Goal: Connect with others: Connect with others

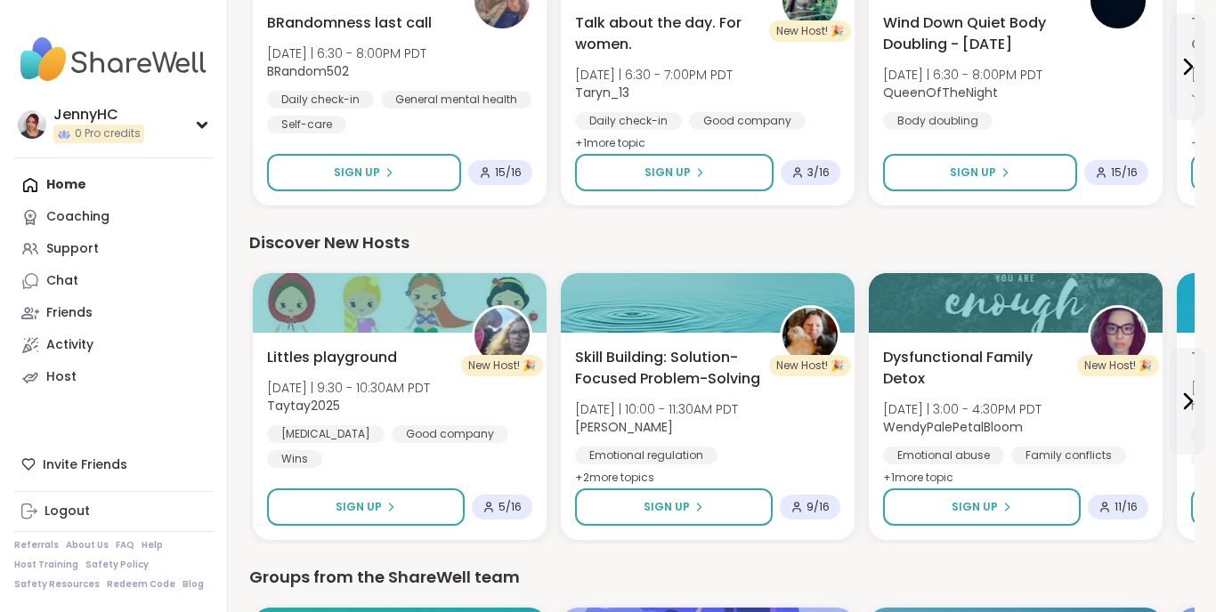
scroll to position [1332, 0]
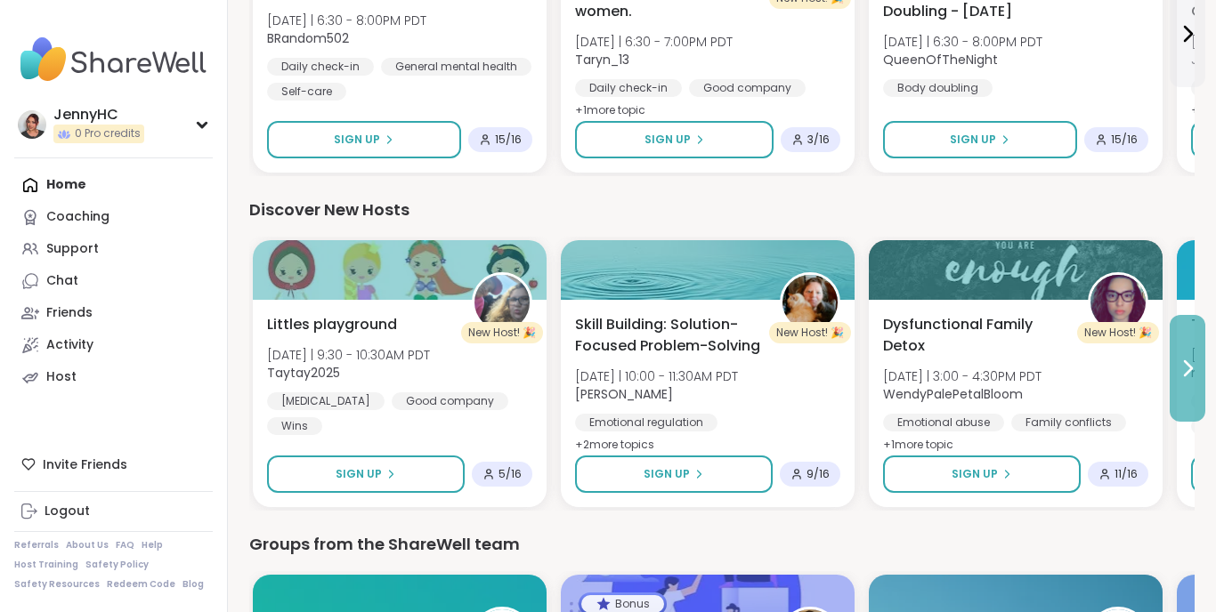
click at [1190, 370] on icon at bounding box center [1187, 368] width 7 height 14
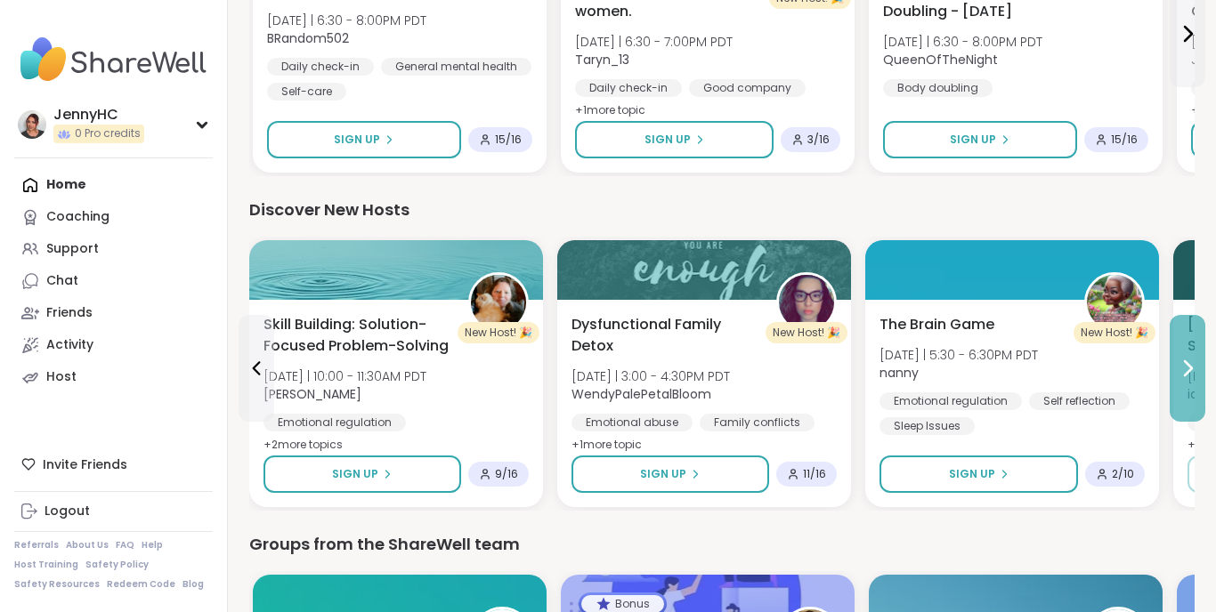
click at [1190, 370] on icon at bounding box center [1187, 368] width 7 height 14
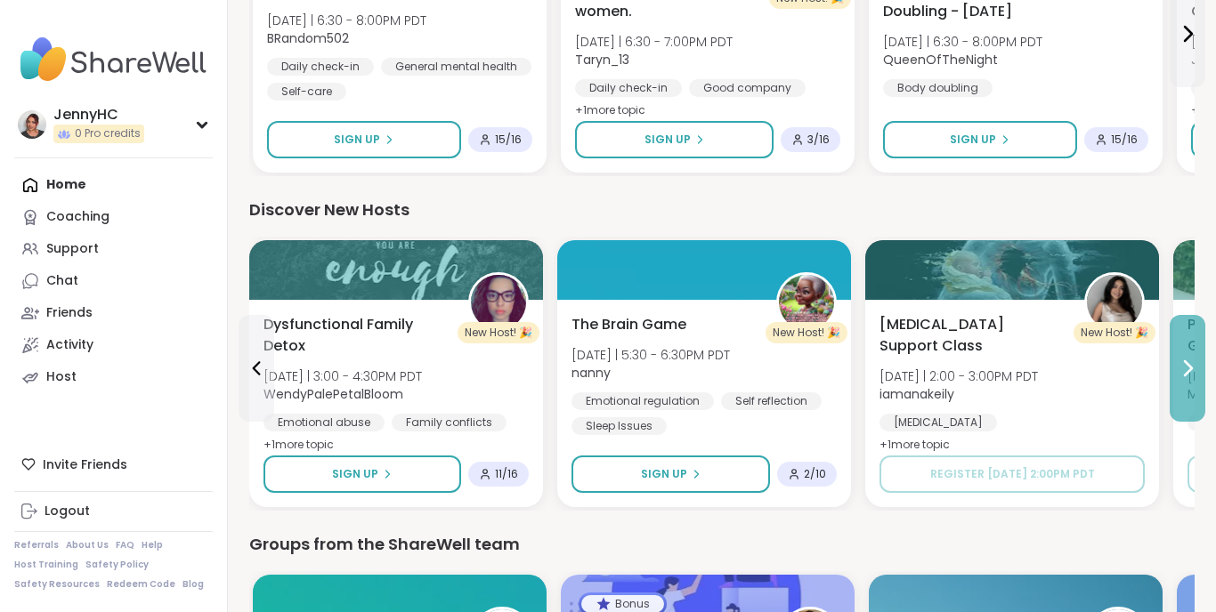
click at [1193, 369] on icon at bounding box center [1186, 368] width 21 height 21
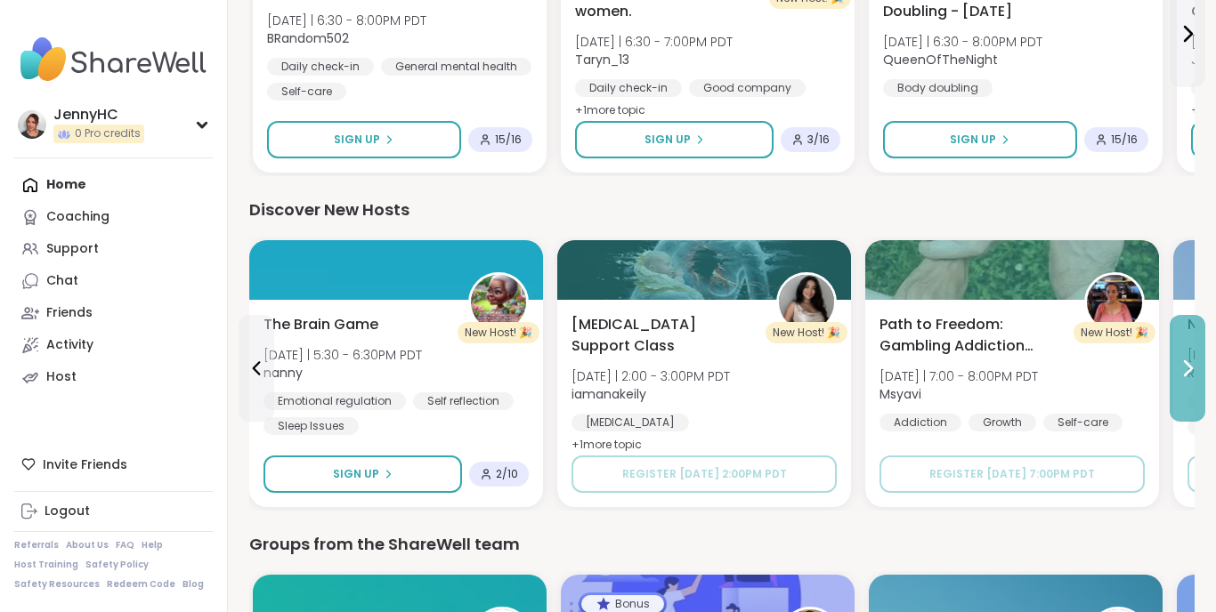
click at [1193, 369] on icon at bounding box center [1186, 368] width 21 height 21
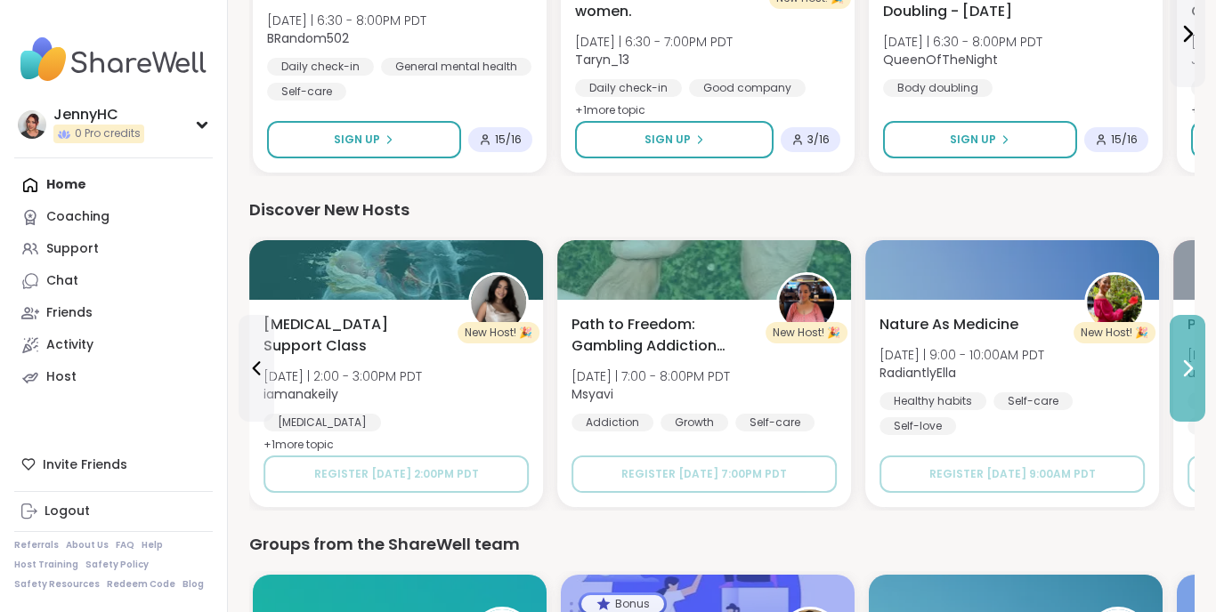
click at [1193, 369] on icon at bounding box center [1186, 368] width 21 height 21
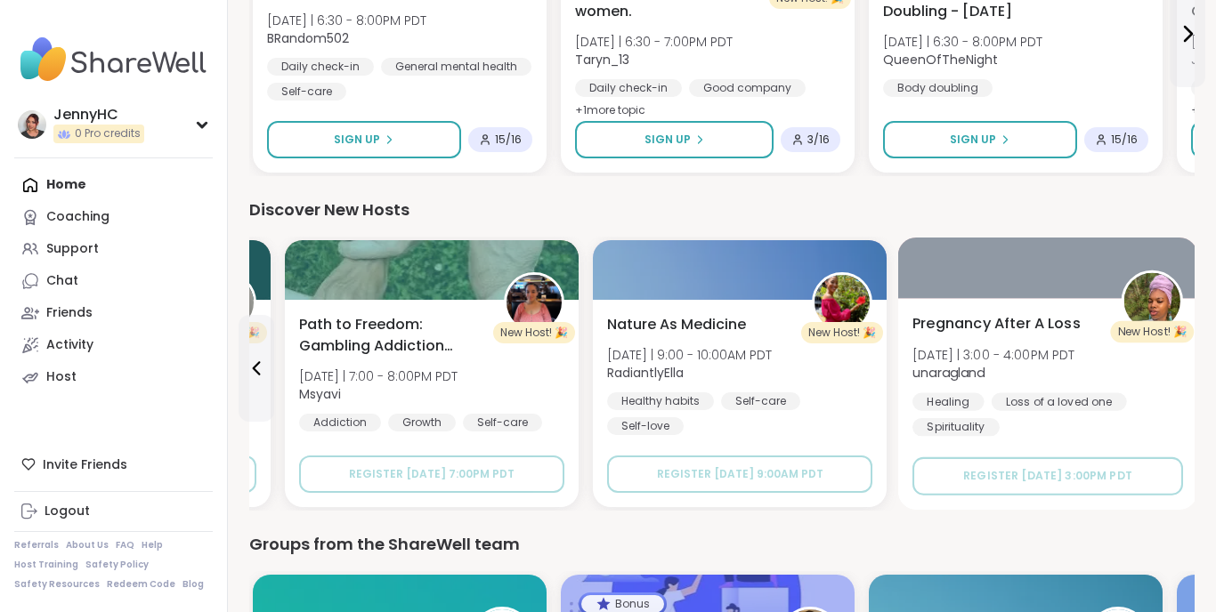
click at [1193, 370] on div "Pregnancy After A Loss Sun 10/26 | 3:00 - 4:00PM PDT unaragland Healing Loss of…" at bounding box center [1048, 404] width 300 height 212
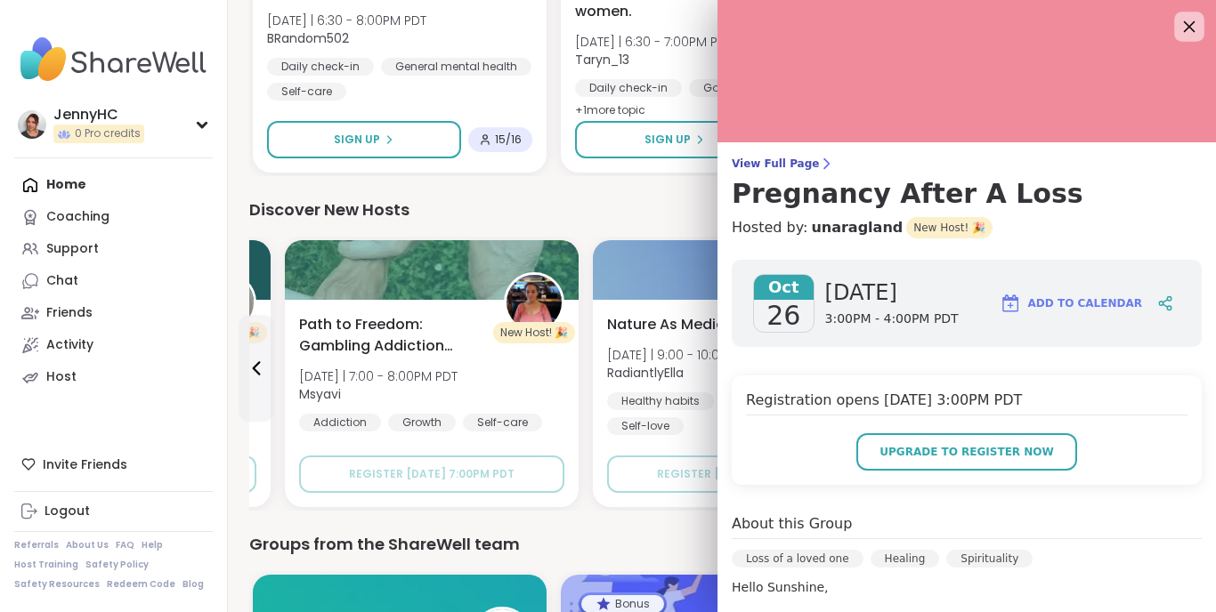
click at [1188, 24] on icon at bounding box center [1188, 26] width 22 height 22
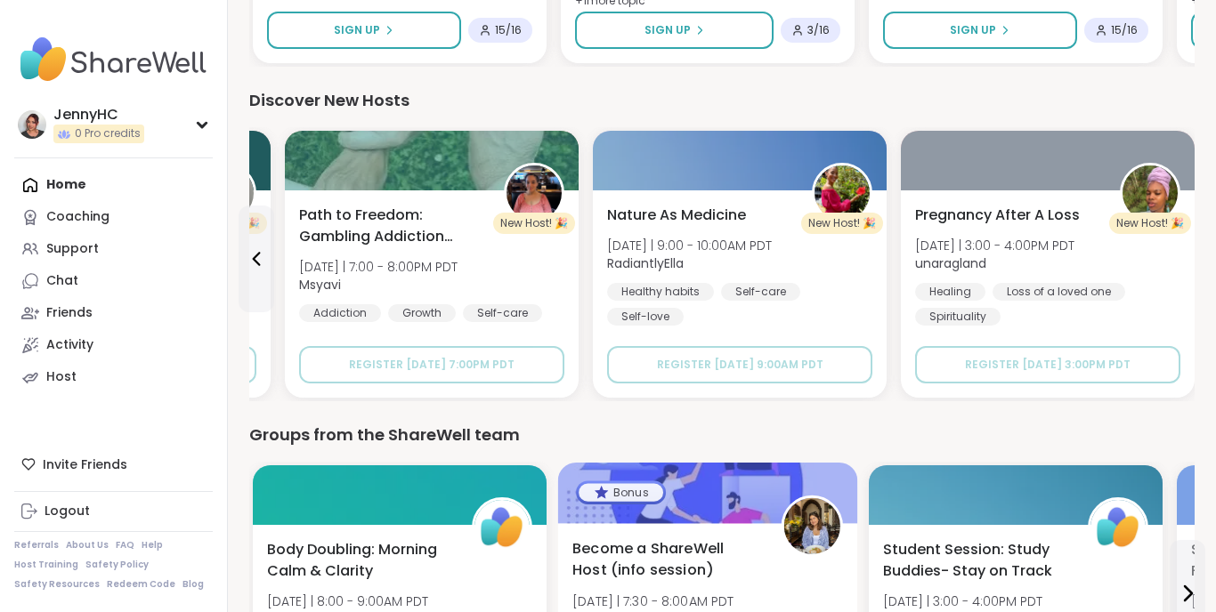
scroll to position [1430, 0]
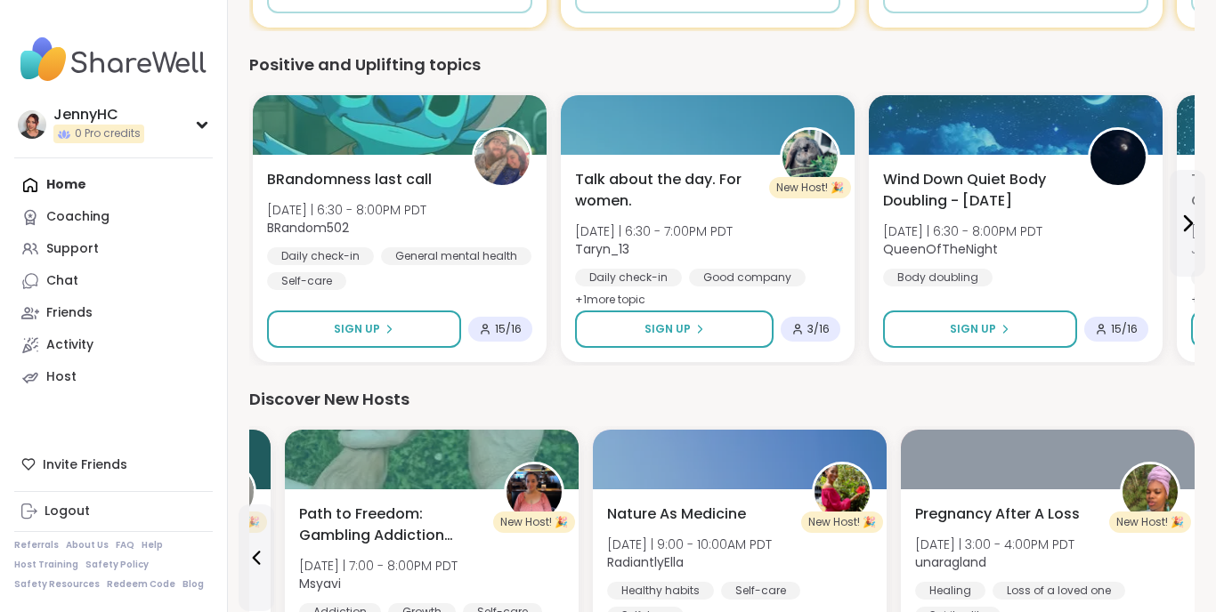
scroll to position [1226, 0]
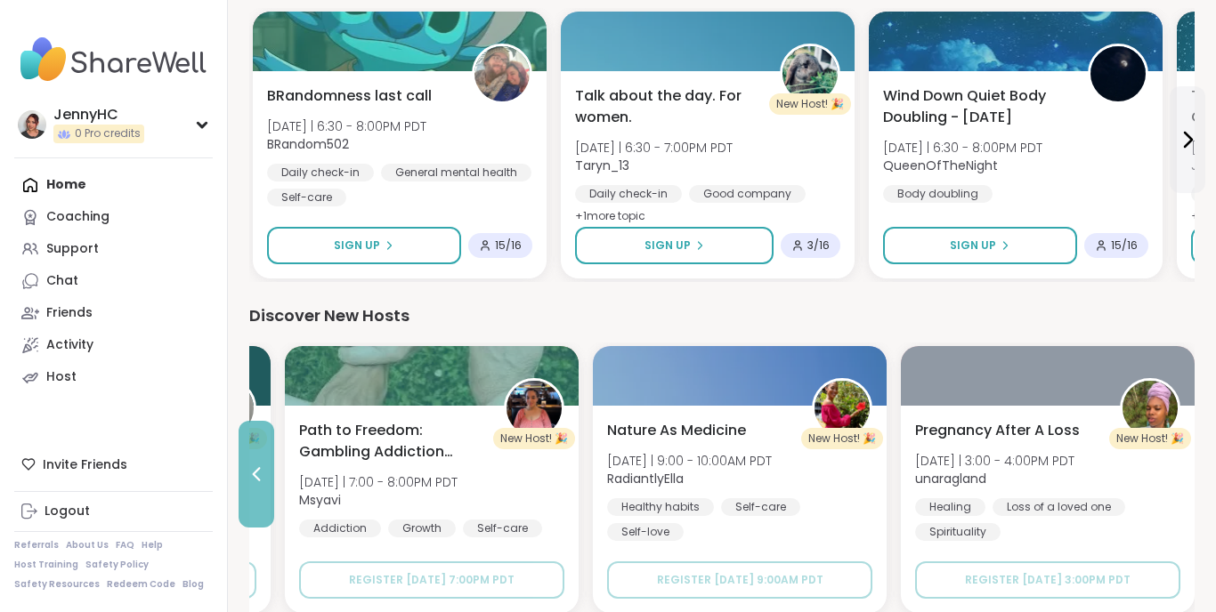
click at [260, 470] on icon at bounding box center [256, 474] width 21 height 21
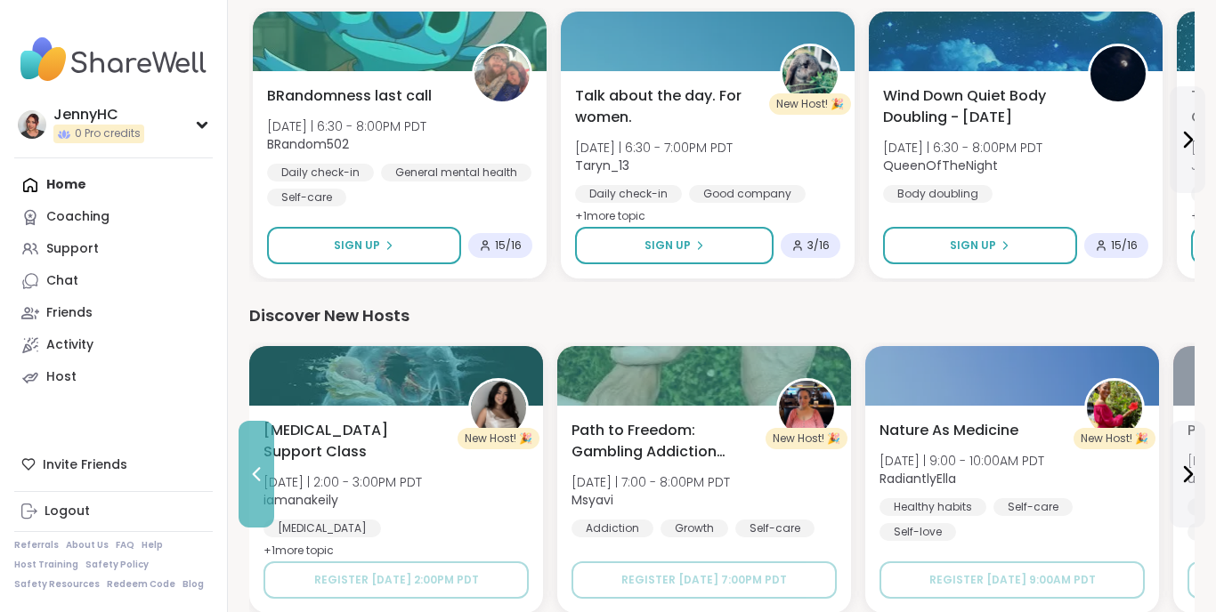
click at [260, 470] on icon at bounding box center [256, 474] width 21 height 21
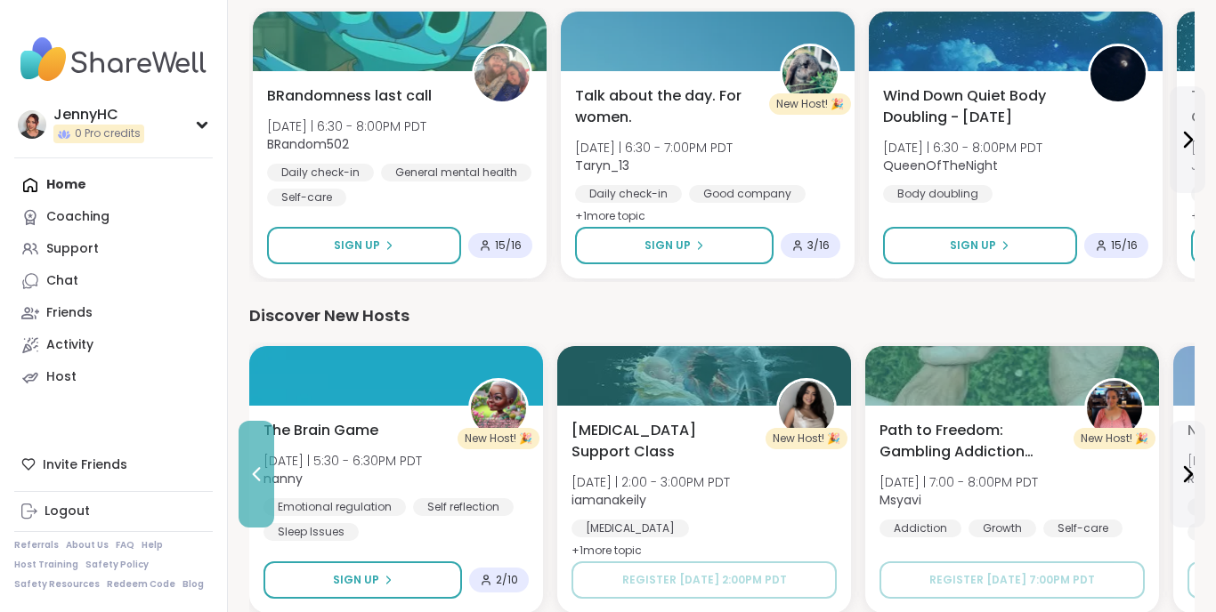
click at [260, 470] on icon at bounding box center [256, 474] width 21 height 21
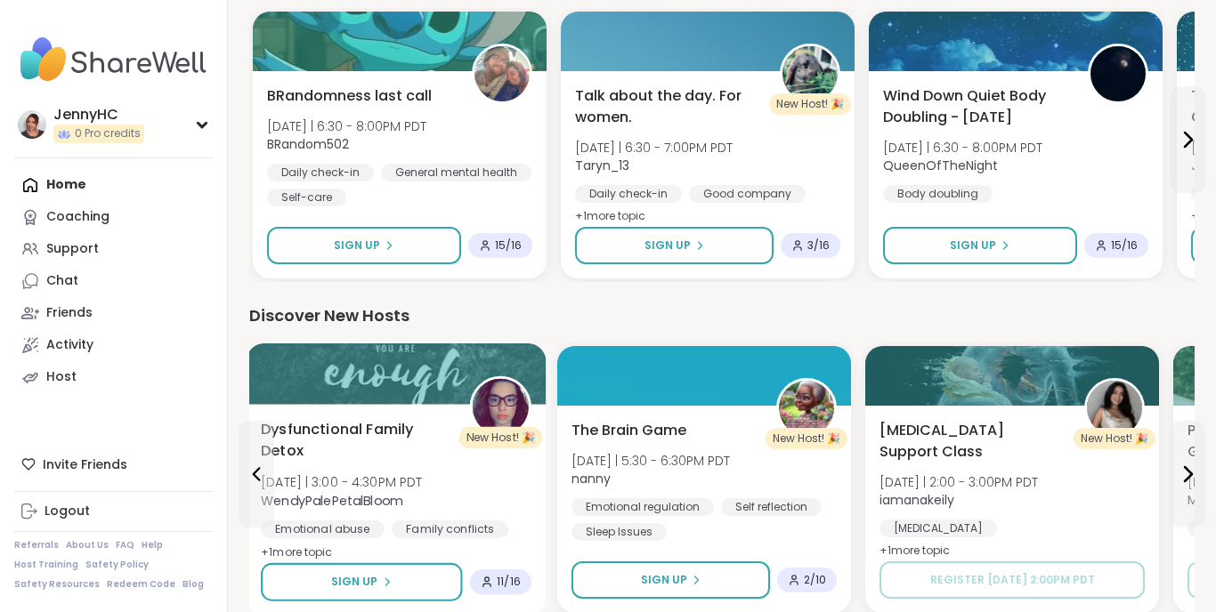
click at [439, 436] on span "Dysfunctional Family Detox" at bounding box center [355, 441] width 189 height 44
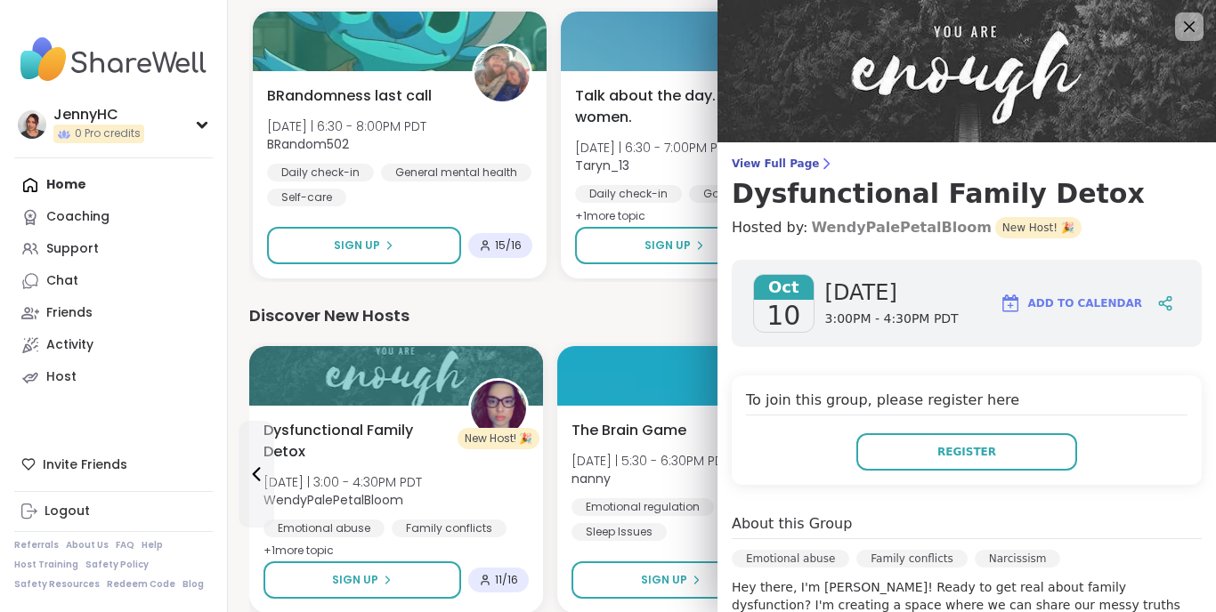
click at [853, 227] on link "WendyPalePetalBloom" at bounding box center [901, 227] width 180 height 21
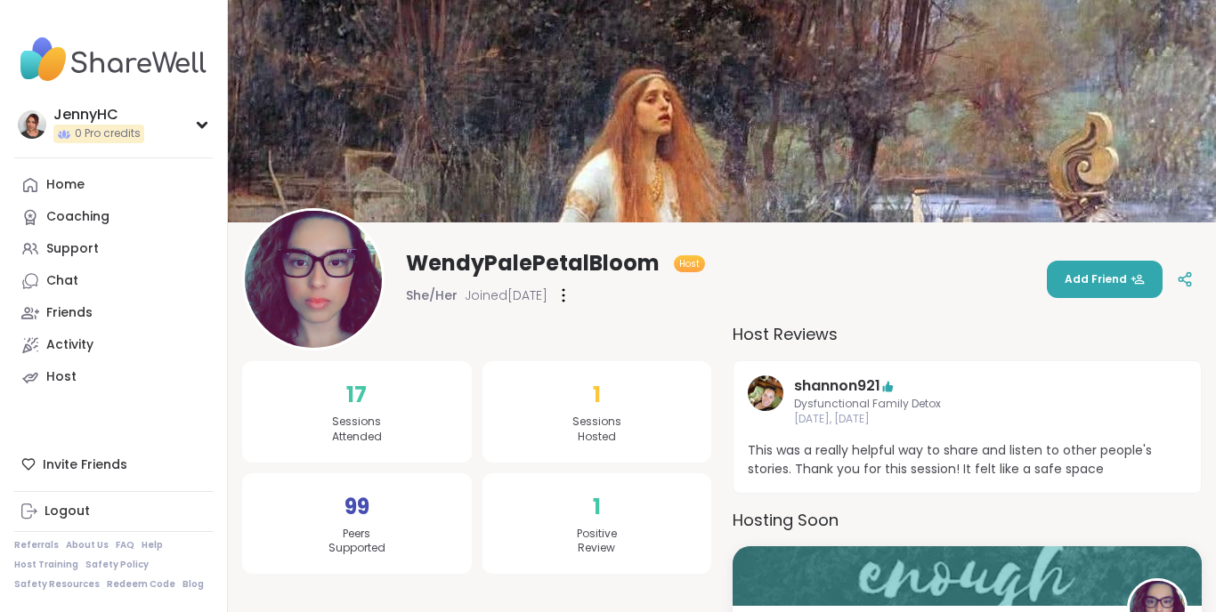
click at [1096, 284] on span "Add Friend" at bounding box center [1104, 279] width 80 height 16
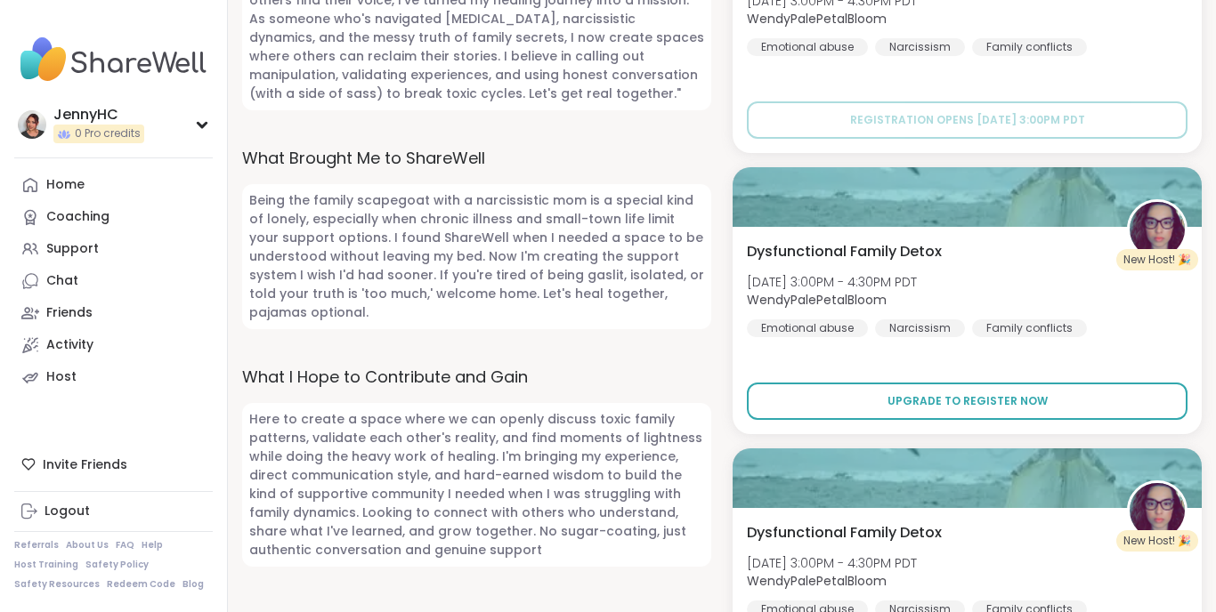
scroll to position [958, 0]
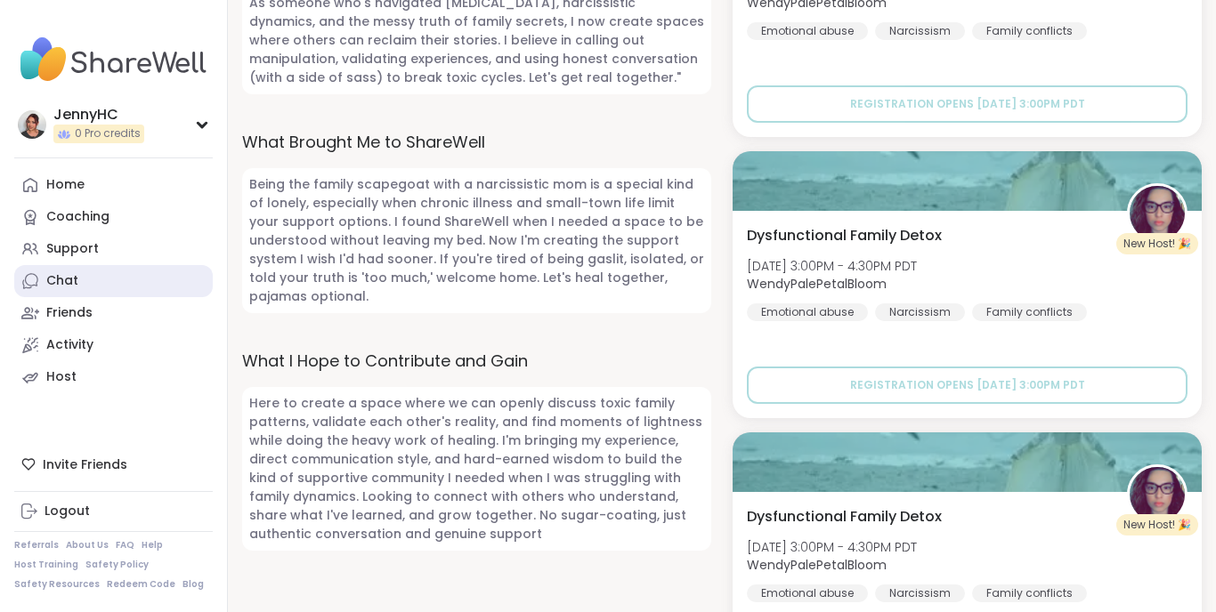
click at [75, 284] on div "Chat" at bounding box center [62, 281] width 32 height 18
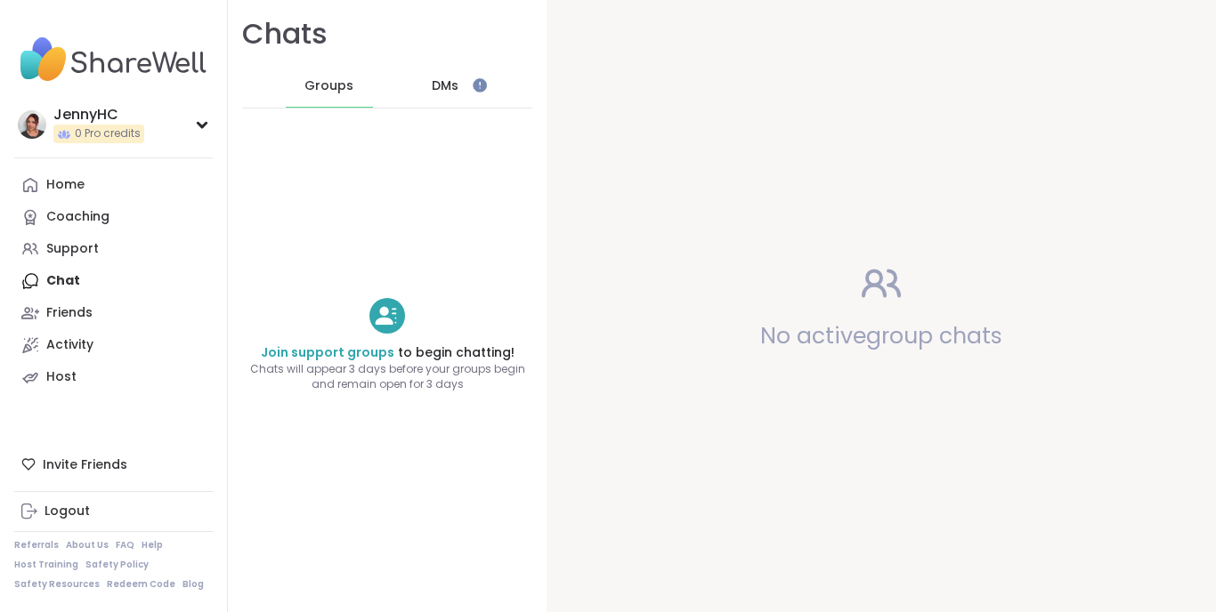
click at [443, 93] on span "DMs" at bounding box center [445, 86] width 27 height 18
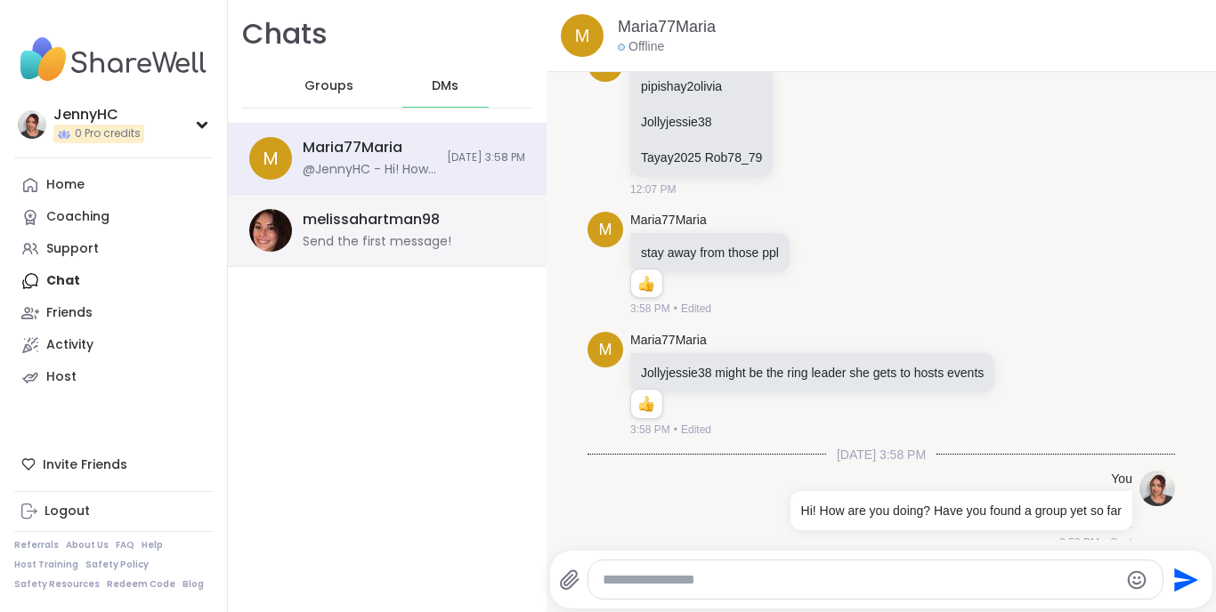
click at [381, 254] on div "melissahartman98 Send the first message!" at bounding box center [387, 231] width 319 height 72
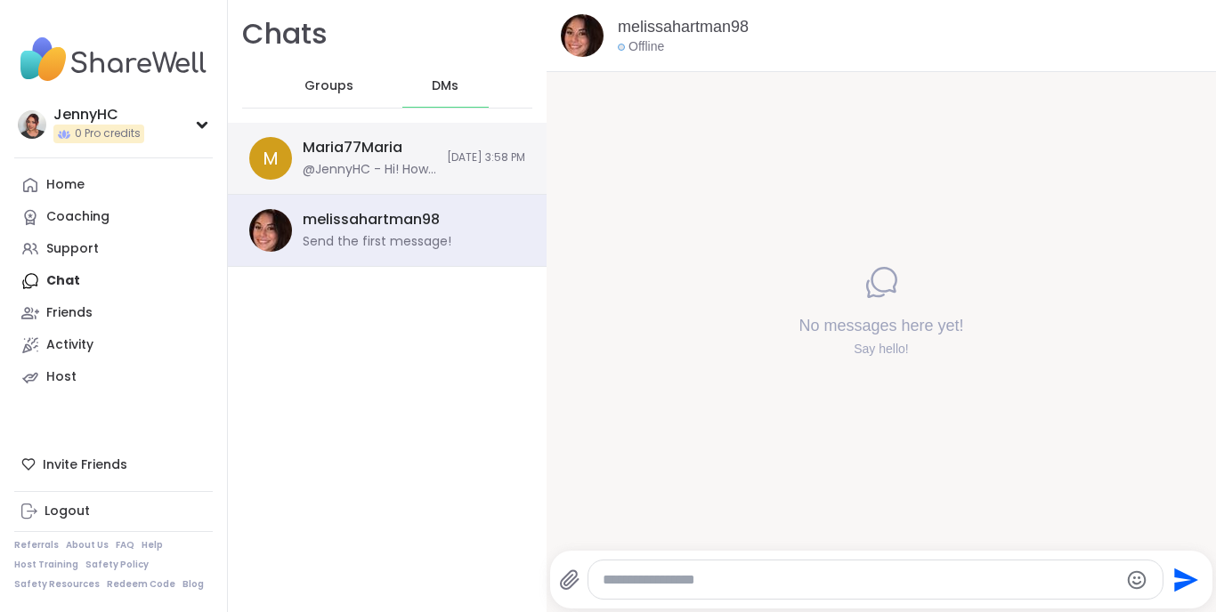
click at [319, 158] on div "Maria77Maria @JennyHC - Hi! How are you doing? Have you found a group yet so far" at bounding box center [369, 158] width 133 height 41
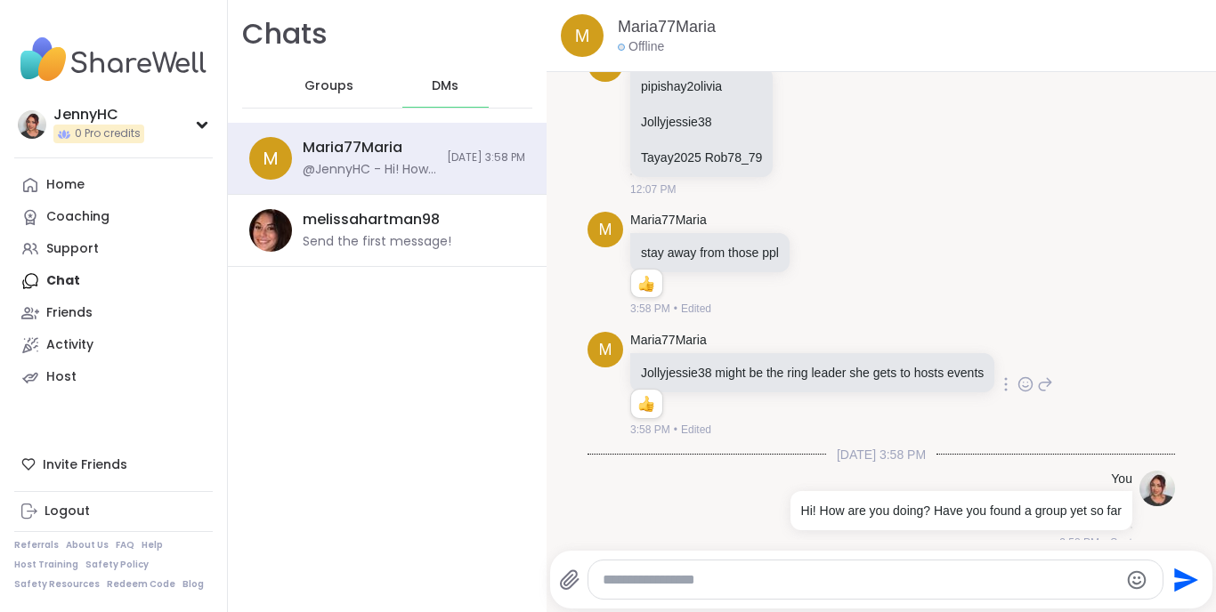
click at [608, 338] on span "M" at bounding box center [605, 350] width 13 height 24
click at [645, 332] on link "Maria77Maria" at bounding box center [668, 341] width 77 height 18
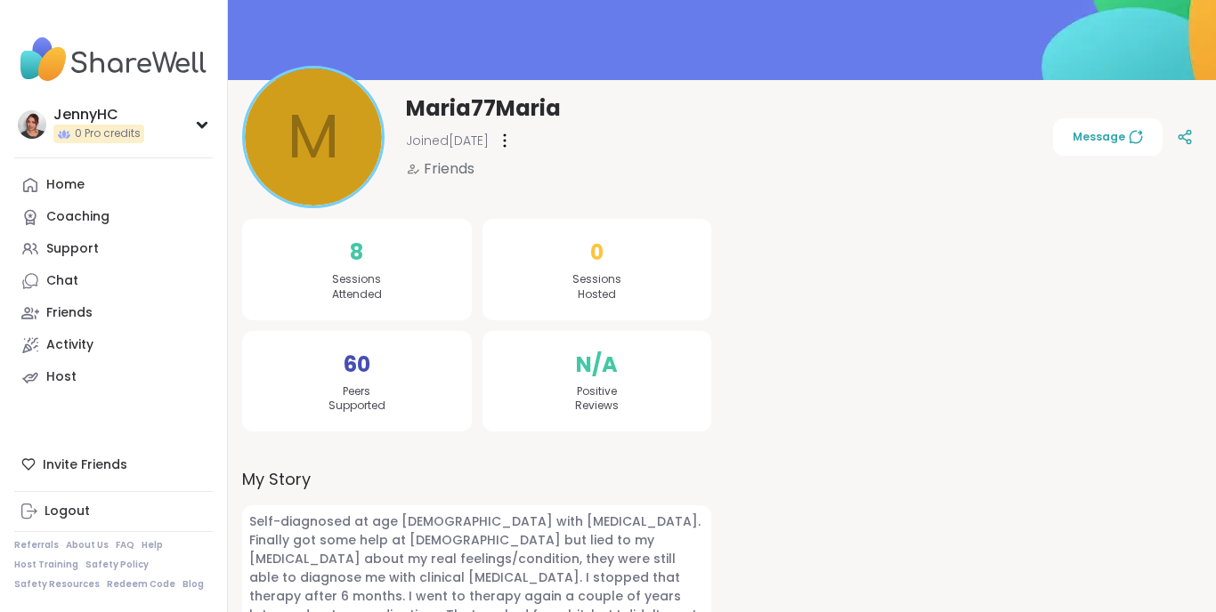
scroll to position [140, 0]
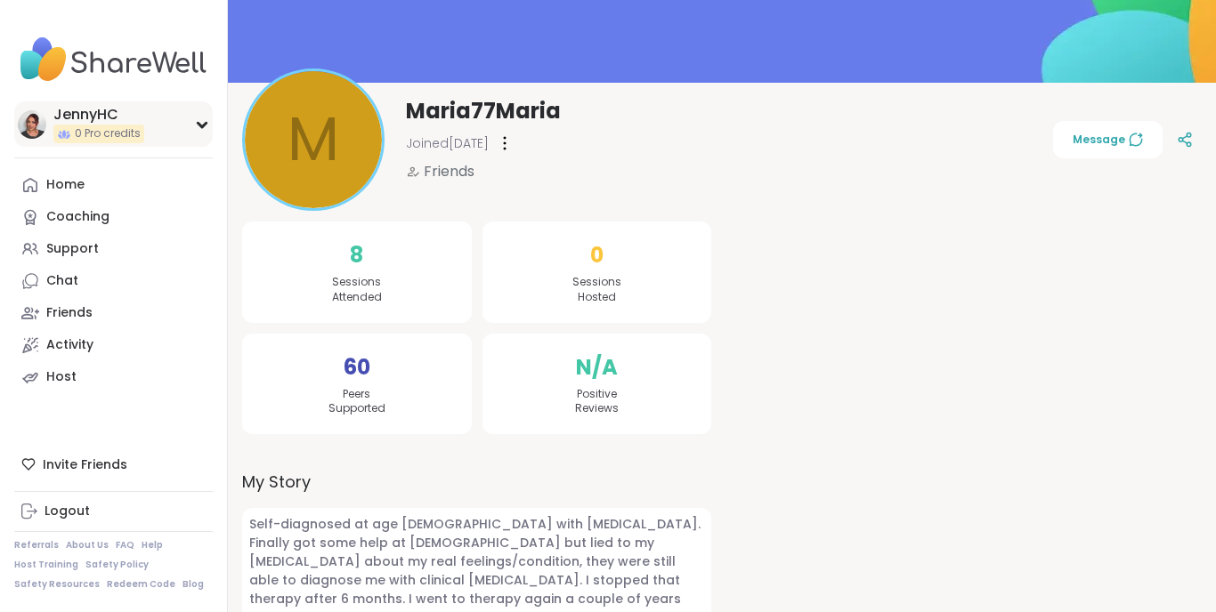
click at [96, 116] on div "JennyHC" at bounding box center [98, 115] width 91 height 20
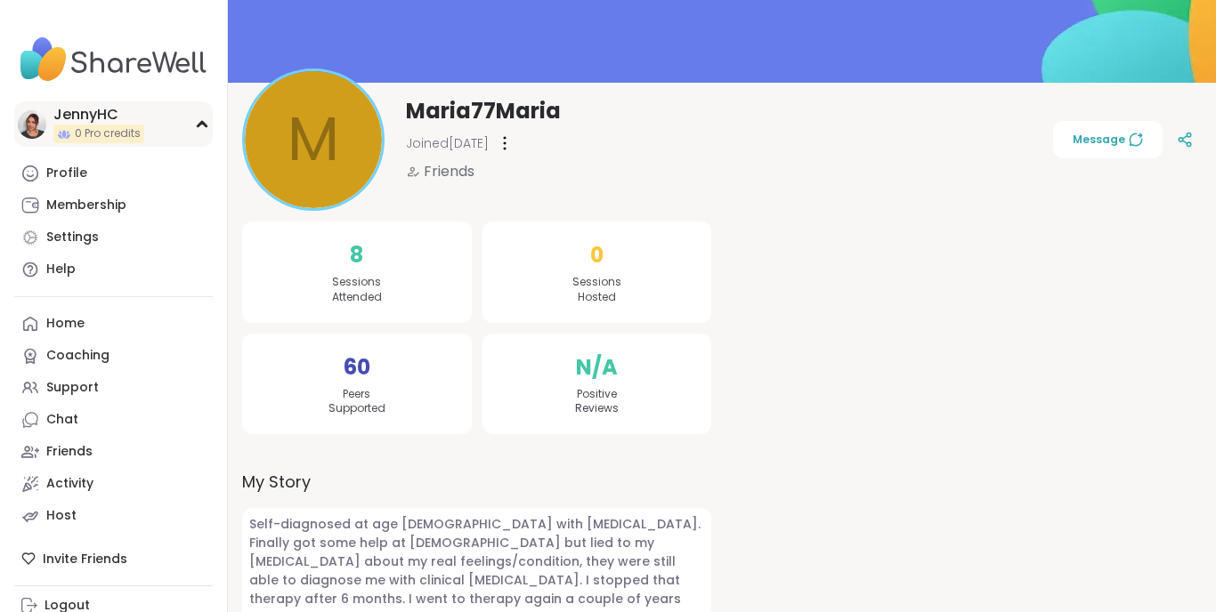
click at [32, 125] on img at bounding box center [32, 124] width 28 height 28
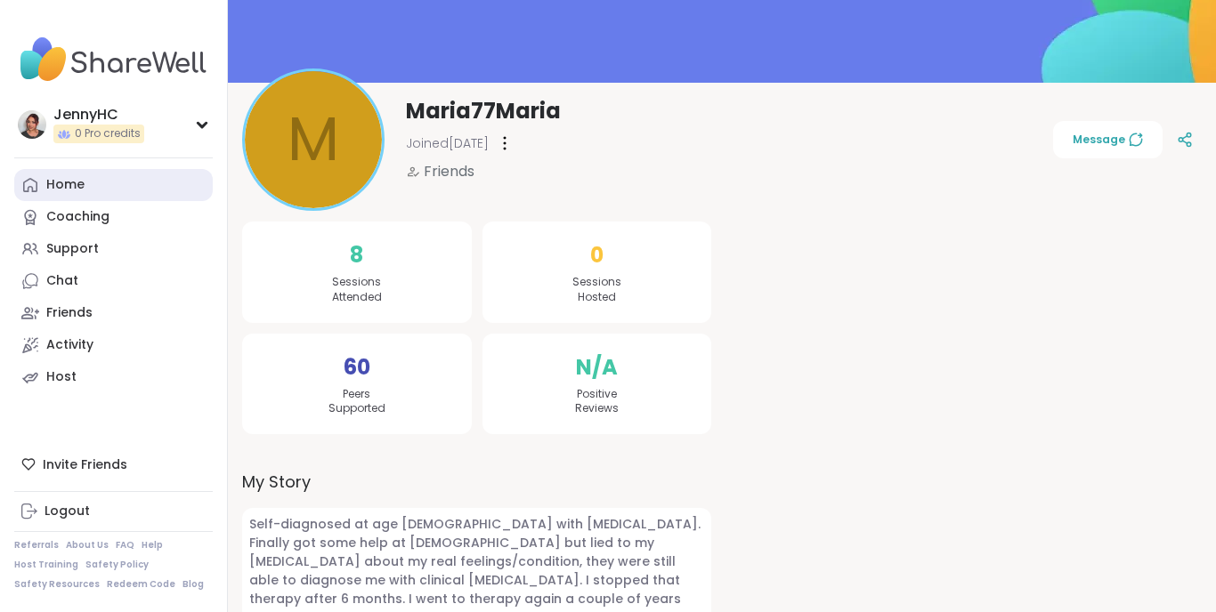
click at [53, 185] on div "Home" at bounding box center [65, 185] width 38 height 18
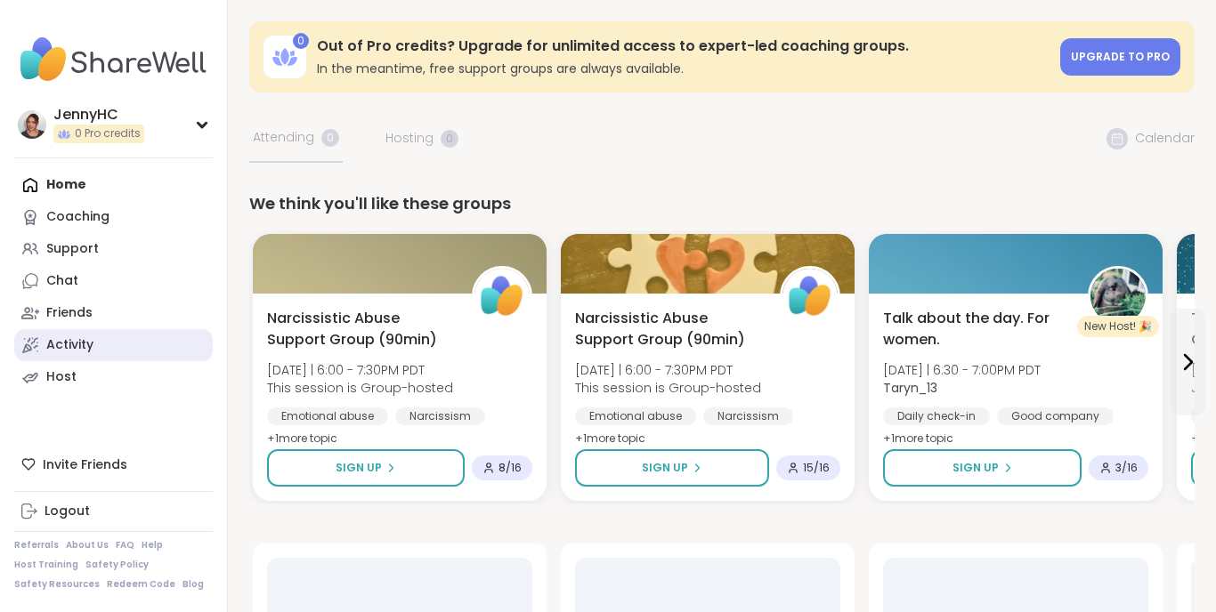
click at [73, 348] on div "Activity" at bounding box center [69, 345] width 47 height 18
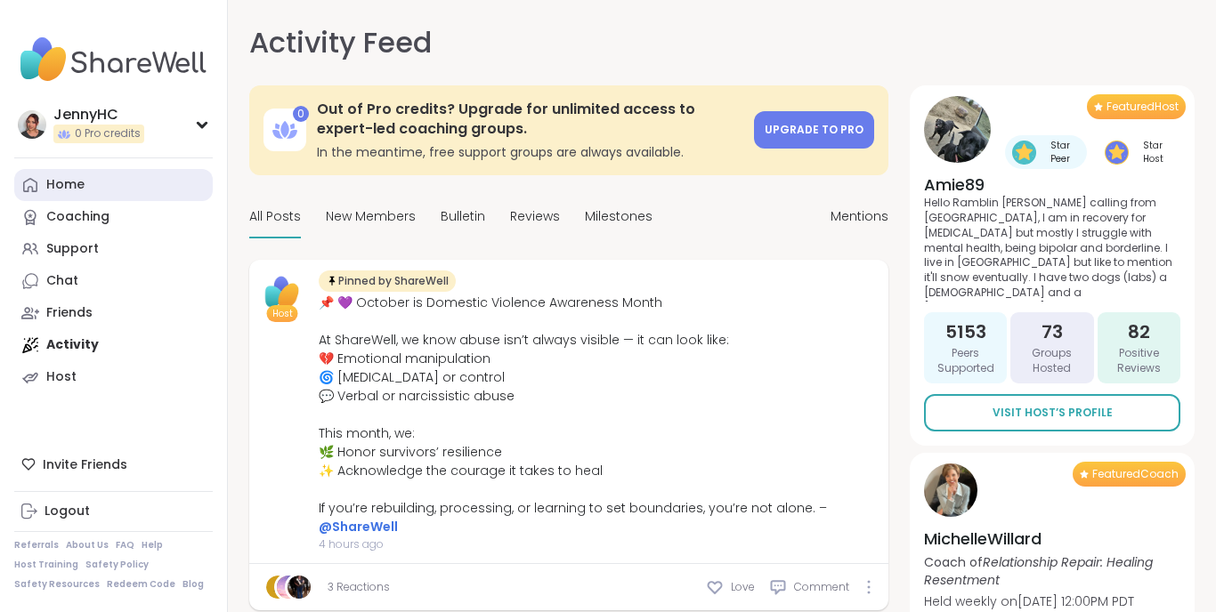
click at [77, 178] on div "Home" at bounding box center [65, 185] width 38 height 18
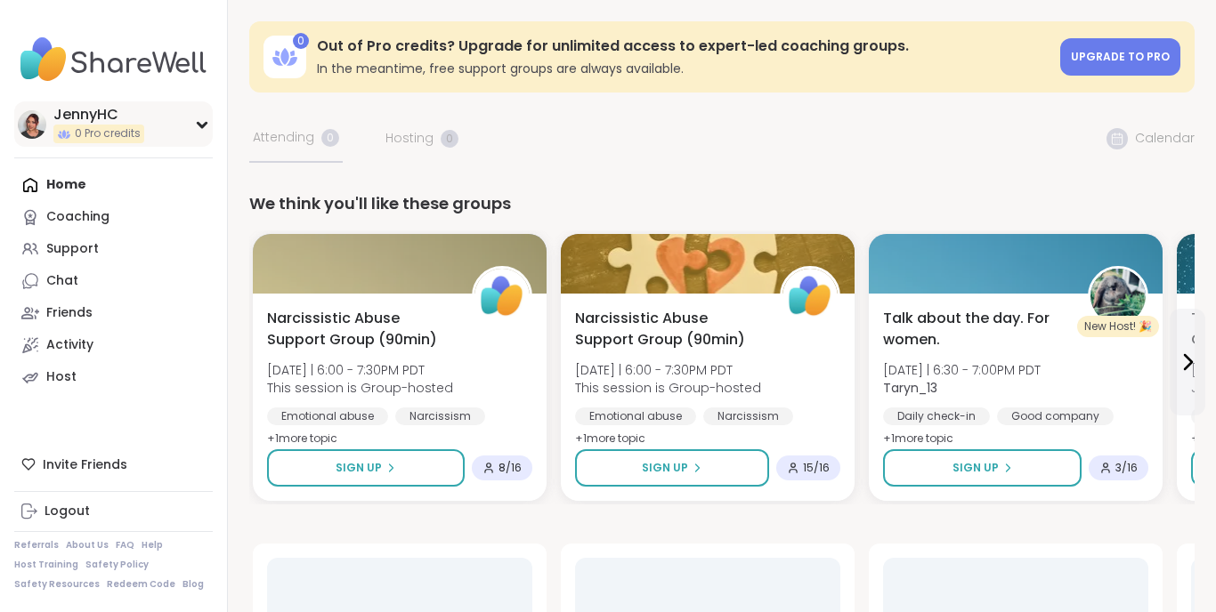
click at [182, 130] on div "JennyHC 0 Pro credits" at bounding box center [113, 123] width 198 height 45
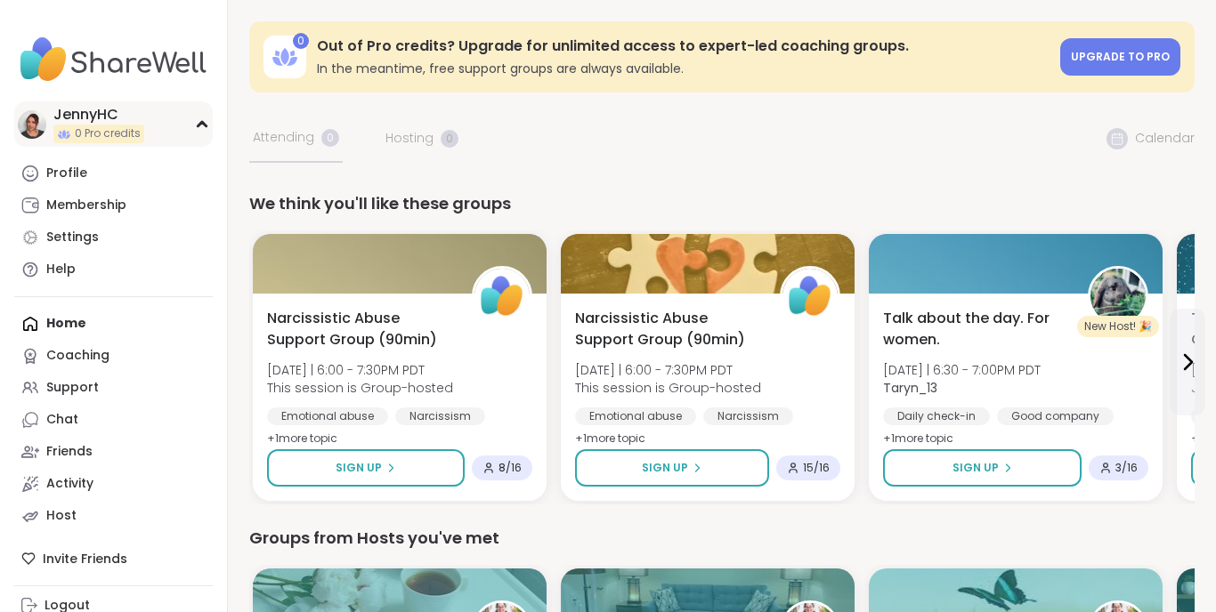
click at [207, 122] on icon at bounding box center [202, 124] width 14 height 9
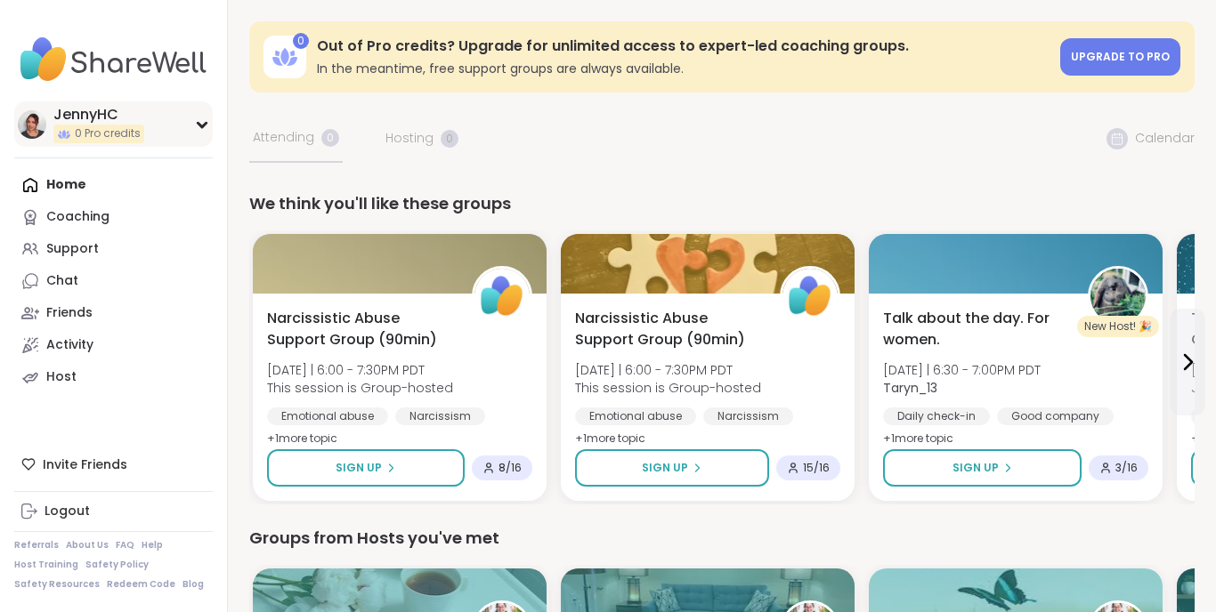
click at [39, 125] on img at bounding box center [32, 124] width 28 height 28
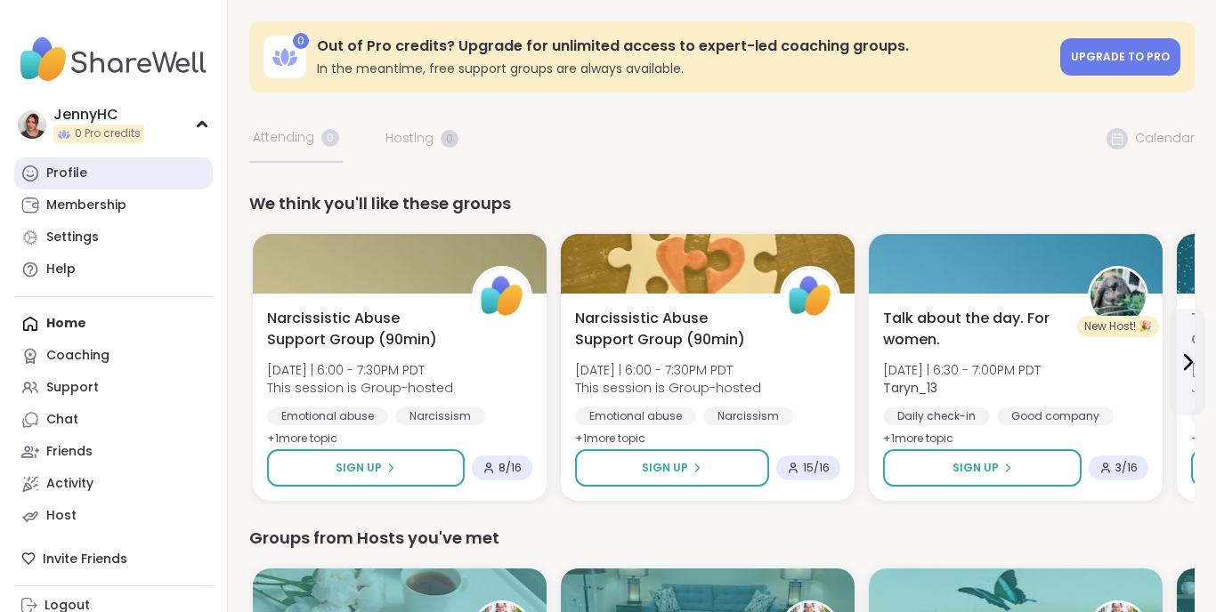
click at [66, 174] on div "Profile" at bounding box center [66, 174] width 41 height 18
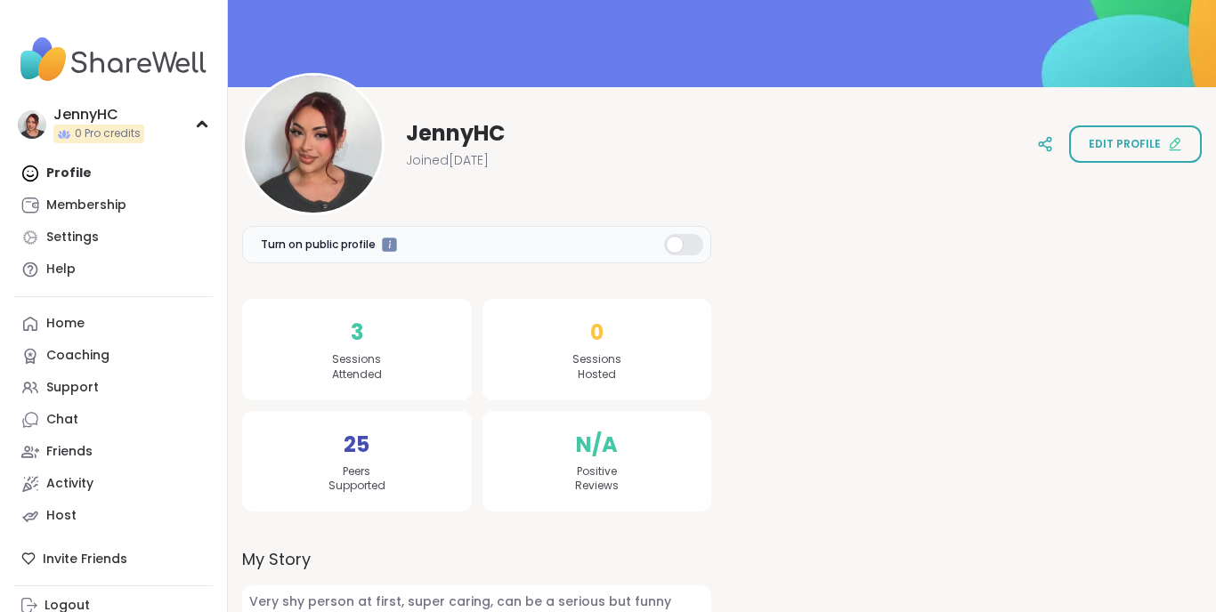
scroll to position [121, 0]
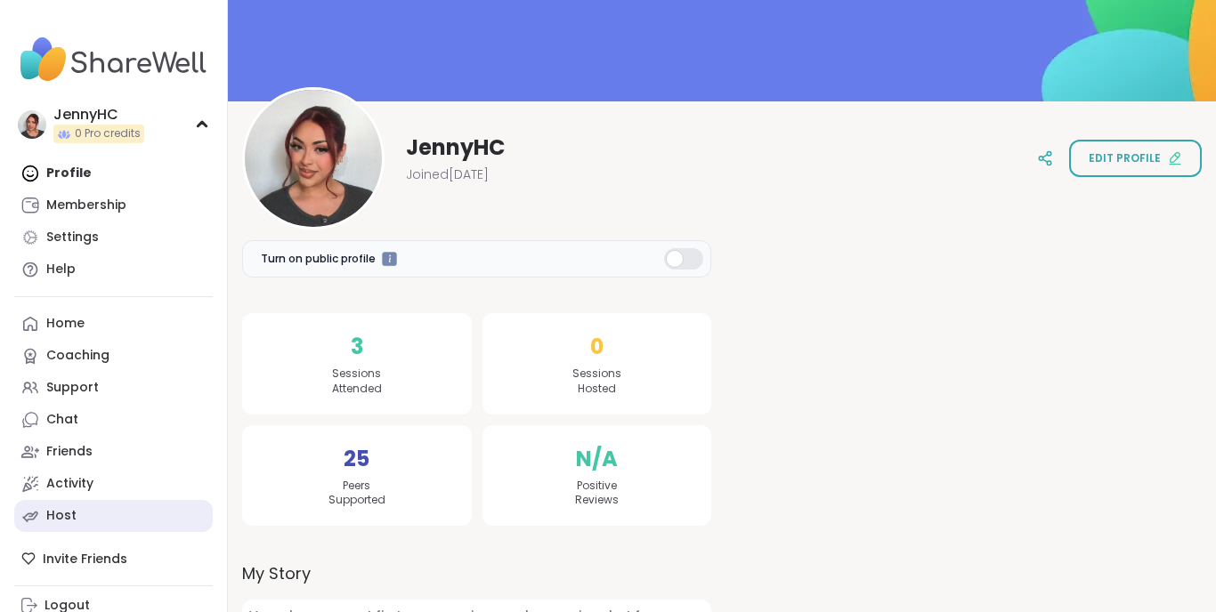
click at [53, 526] on link "Host" at bounding box center [113, 516] width 198 height 32
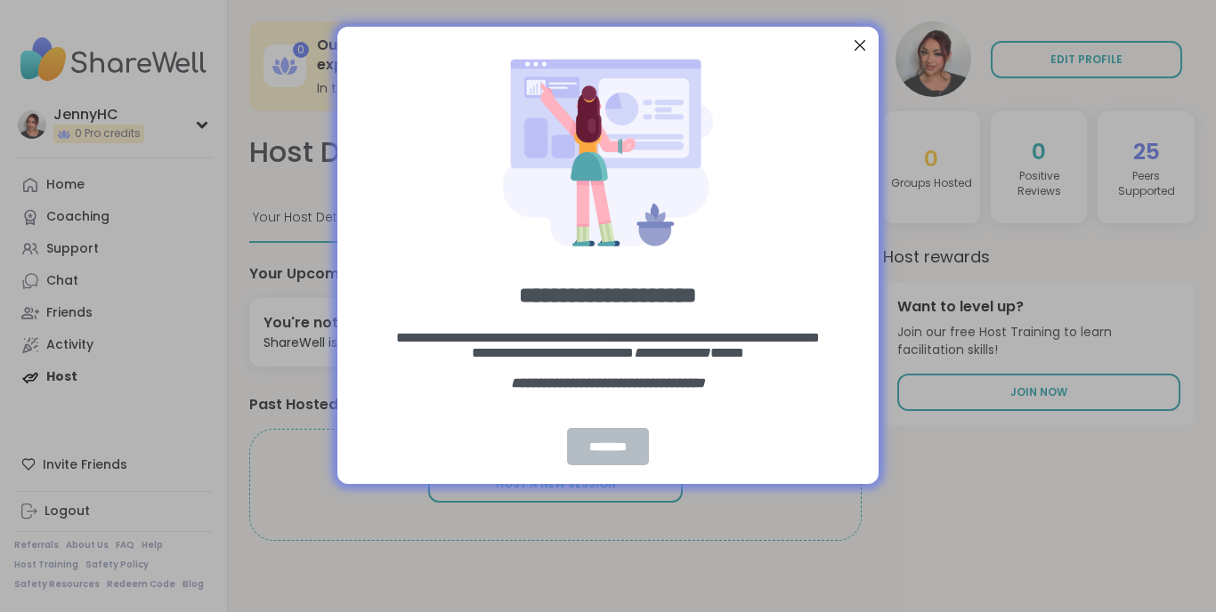
click at [634, 446] on div "********" at bounding box center [608, 446] width 82 height 37
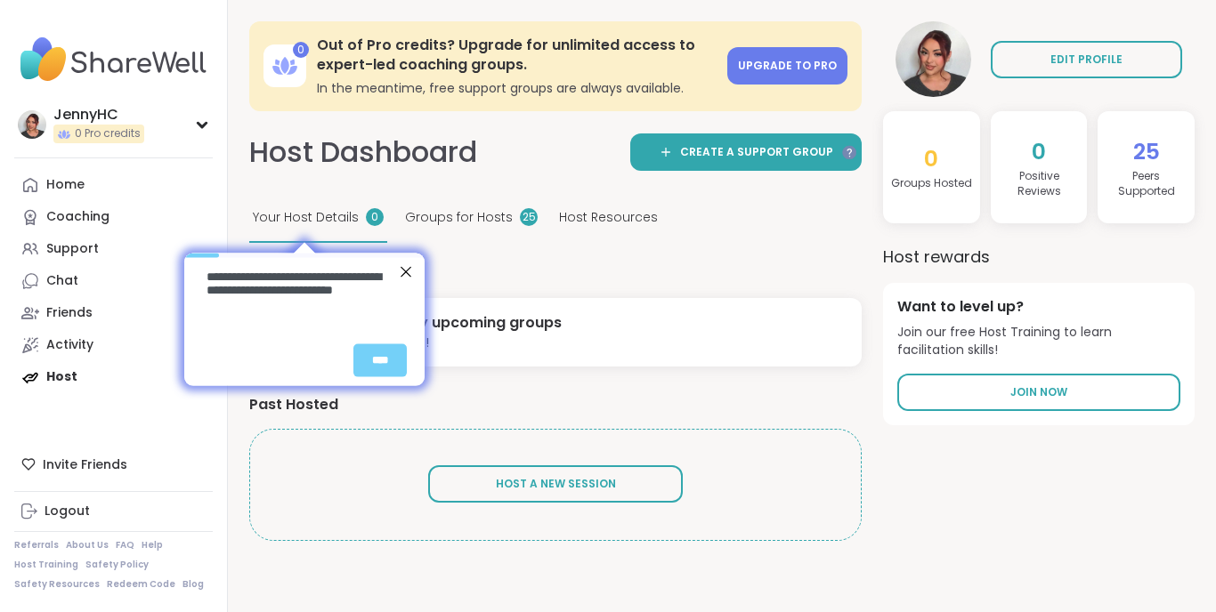
click at [409, 268] on div "Close Step" at bounding box center [404, 270] width 23 height 23
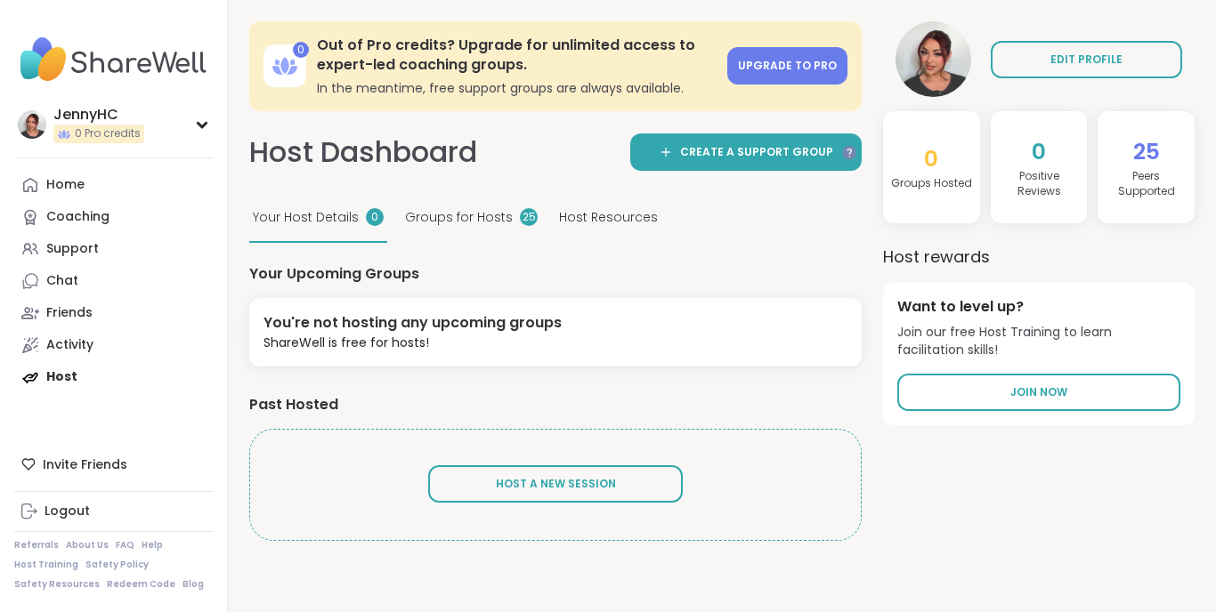
click at [441, 210] on span "Groups for Hosts" at bounding box center [459, 217] width 108 height 19
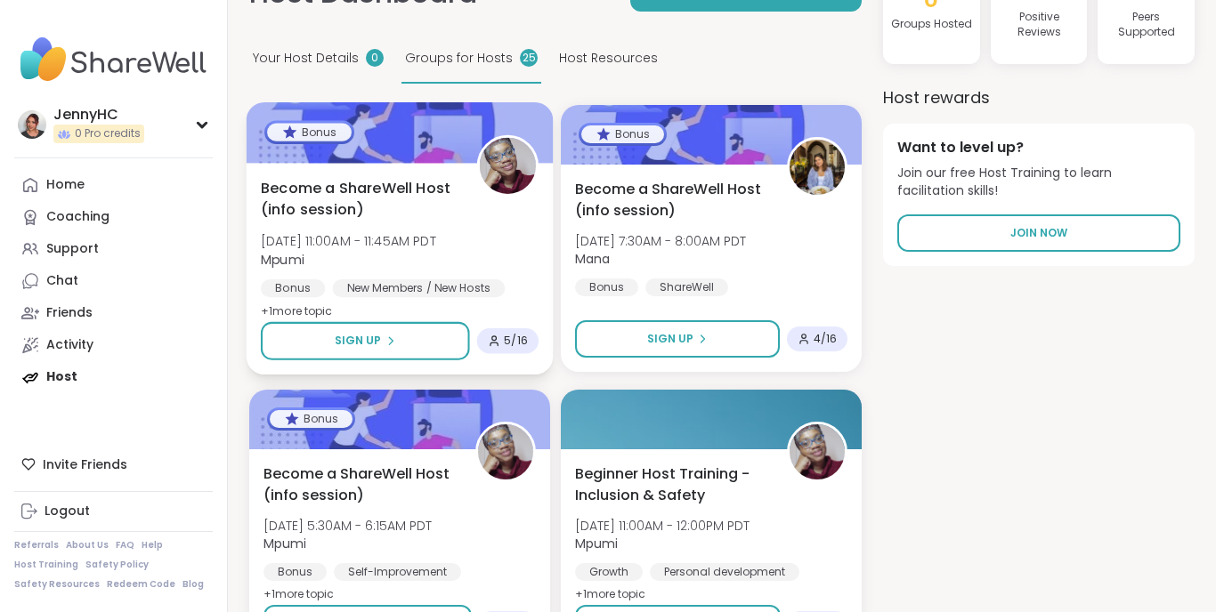
scroll to position [171, 0]
